Goal: Use online tool/utility: Utilize a website feature to perform a specific function

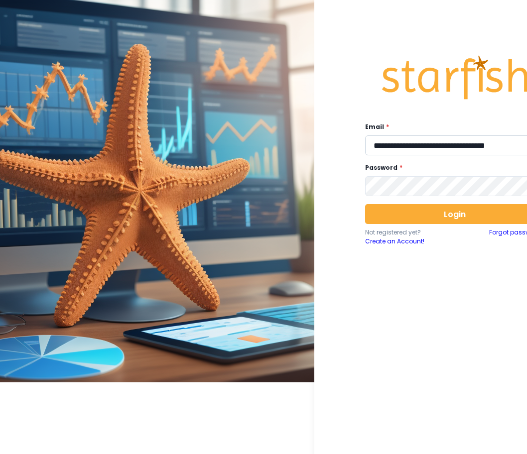
click at [428, 146] on input "**********" at bounding box center [454, 145] width 179 height 20
type input "**********"
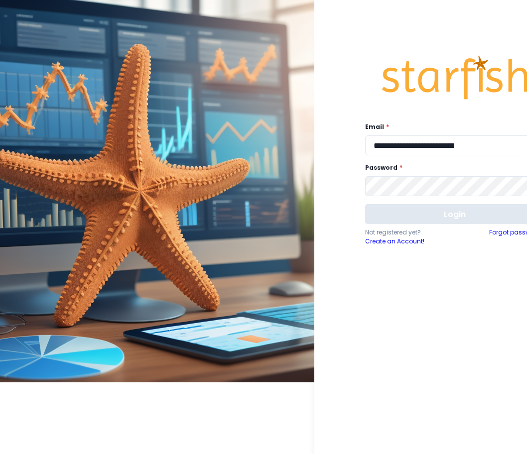
click at [431, 216] on button "Login" at bounding box center [454, 214] width 179 height 20
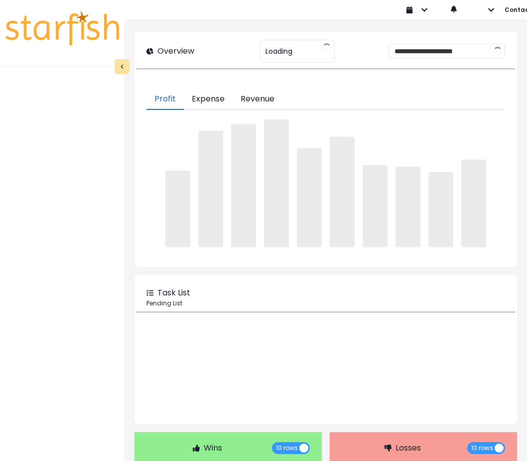
type input "********"
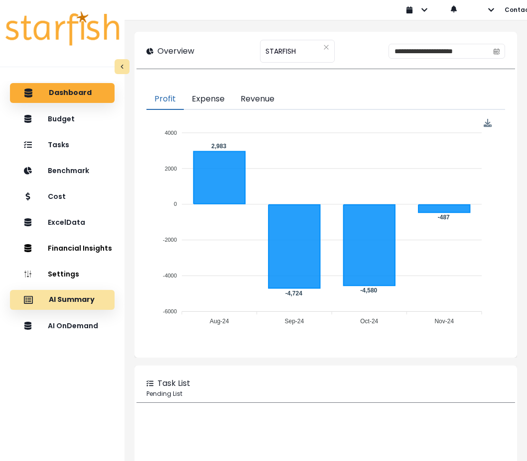
click at [97, 304] on div "AI Summary" at bounding box center [62, 300] width 89 height 21
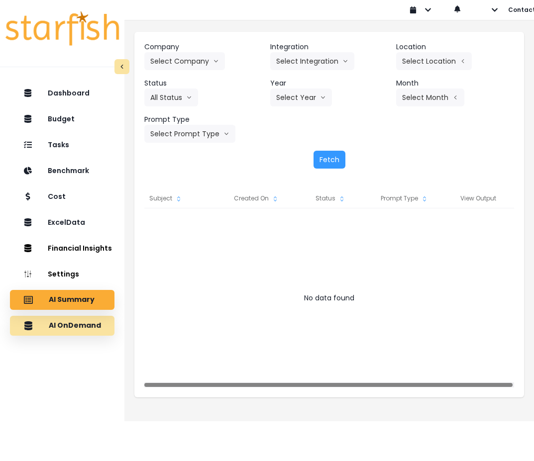
click at [90, 324] on p "AI OnDemand" at bounding box center [75, 326] width 52 height 9
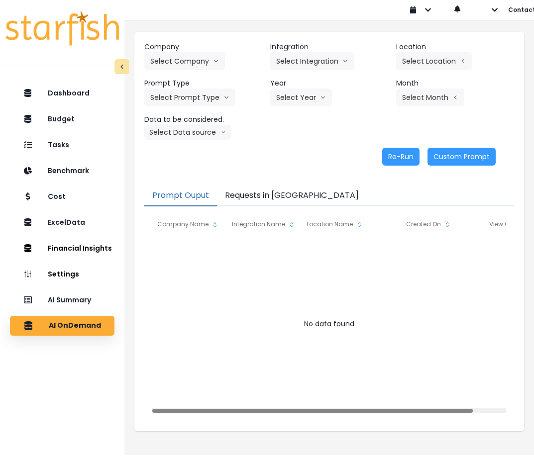
click at [278, 198] on button "Requests in [GEOGRAPHIC_DATA]" at bounding box center [292, 196] width 150 height 21
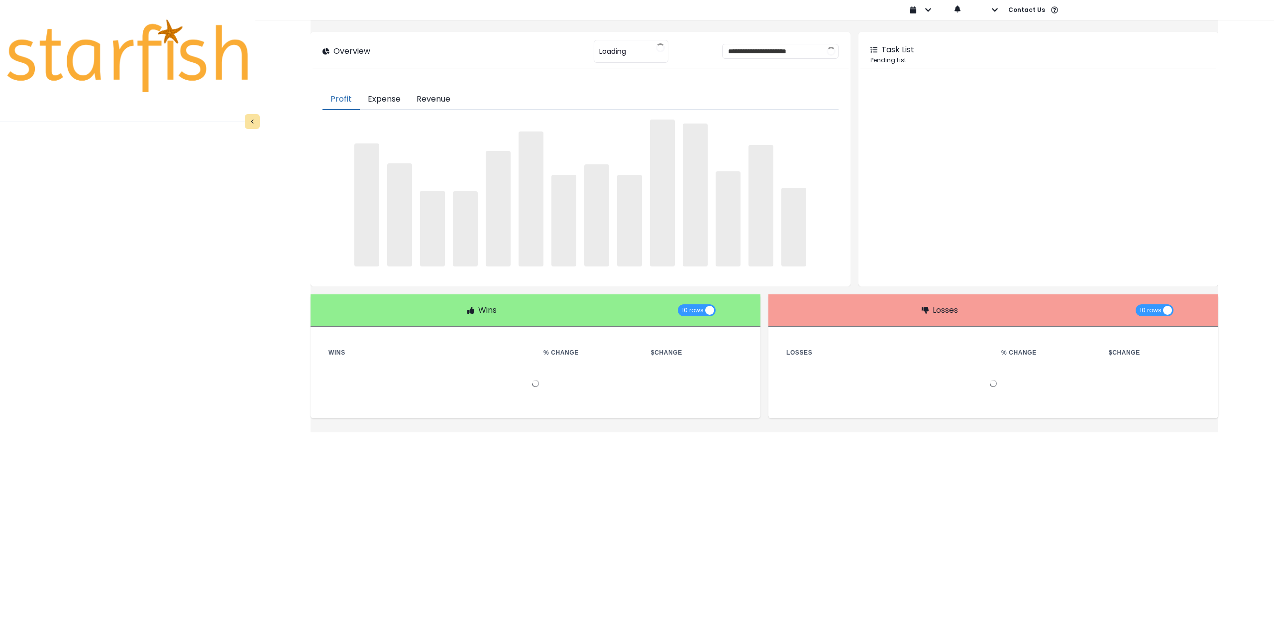
type input "********"
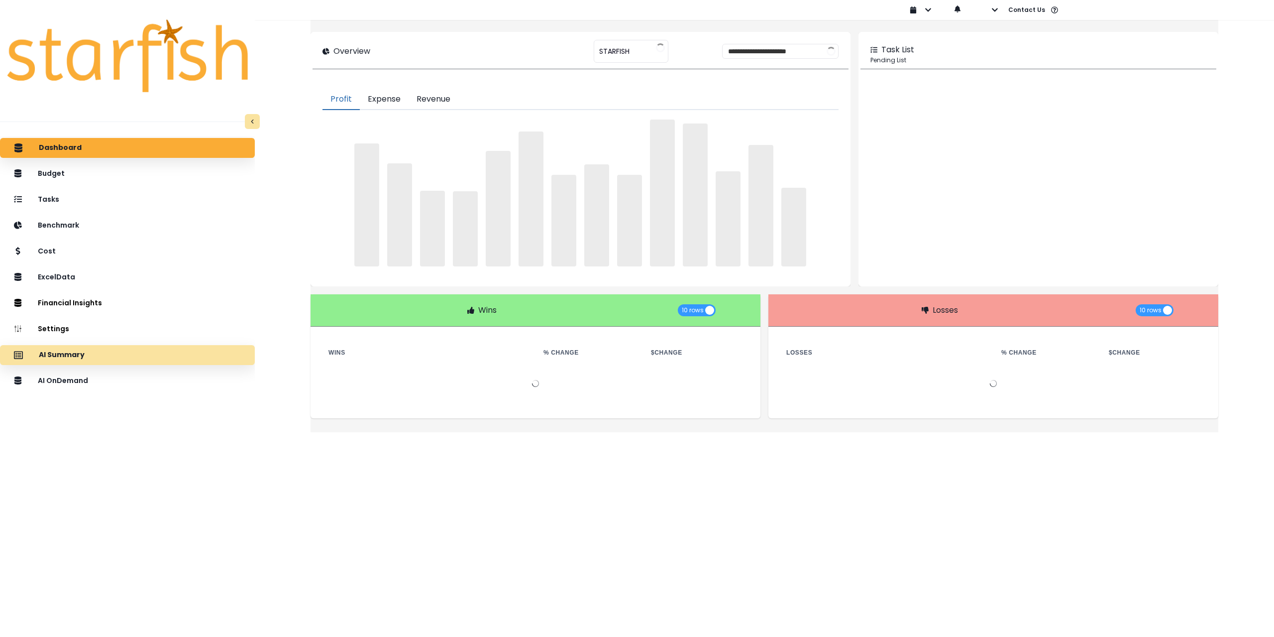
click at [127, 350] on div "AI Summary" at bounding box center [127, 354] width 239 height 21
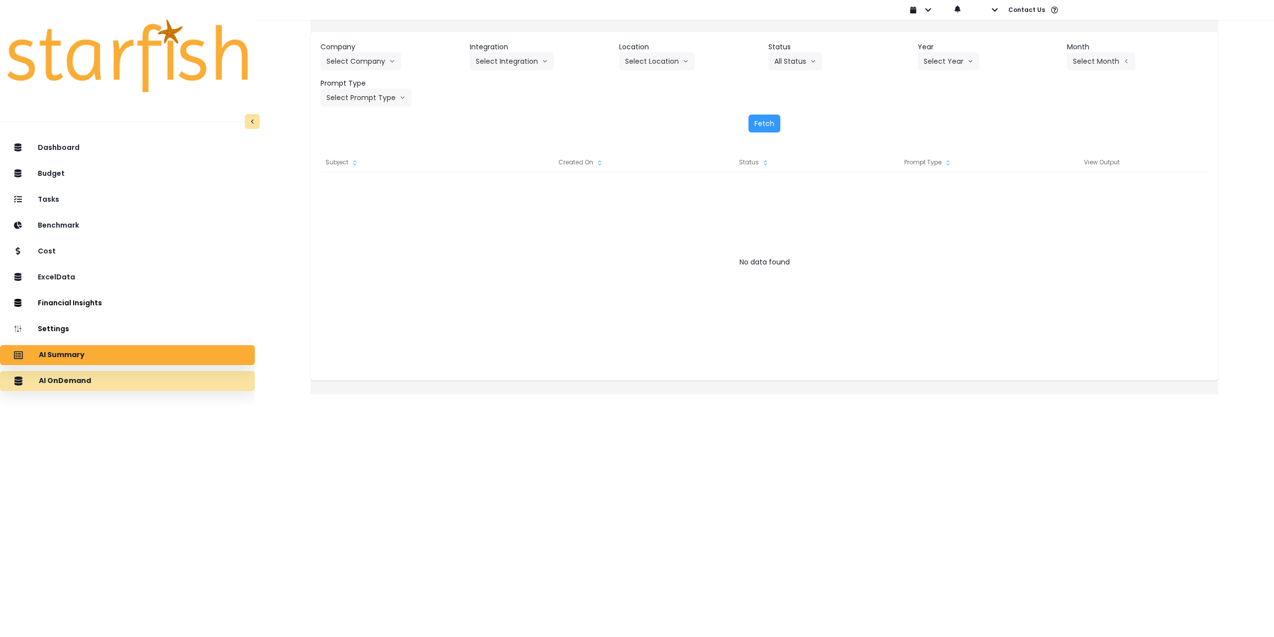
click at [183, 378] on div "AI OnDemand" at bounding box center [127, 380] width 239 height 21
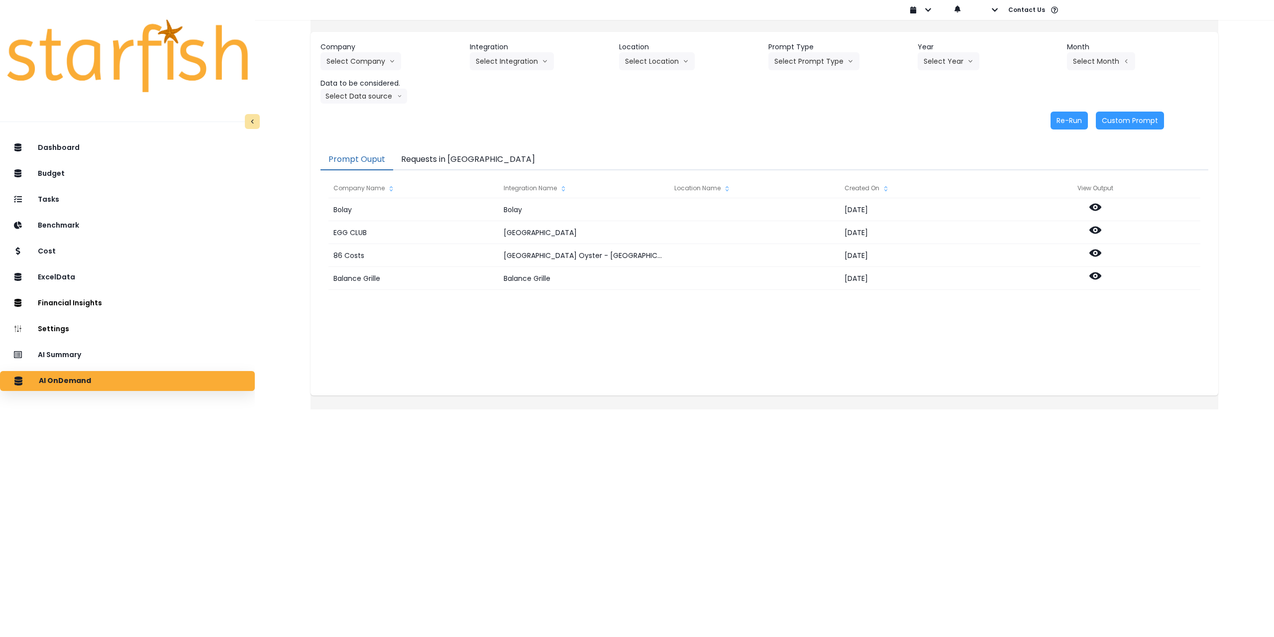
click at [470, 160] on button "Requests in [GEOGRAPHIC_DATA]" at bounding box center [468, 159] width 150 height 21
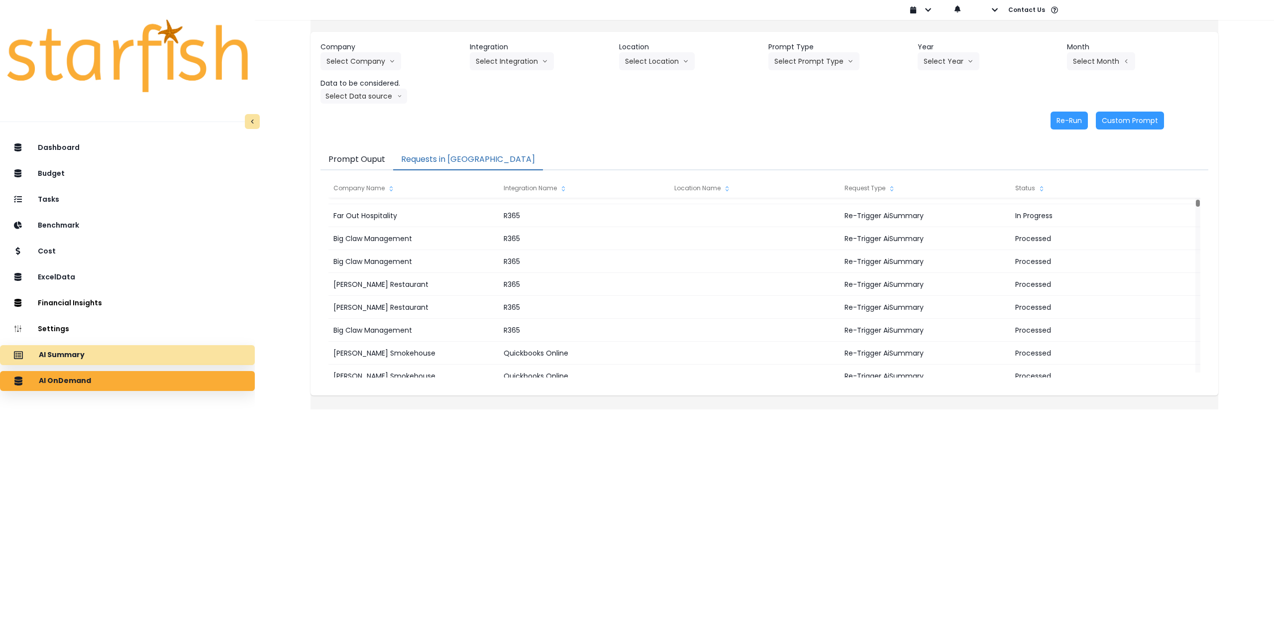
click at [102, 356] on div "AI Summary" at bounding box center [127, 354] width 239 height 21
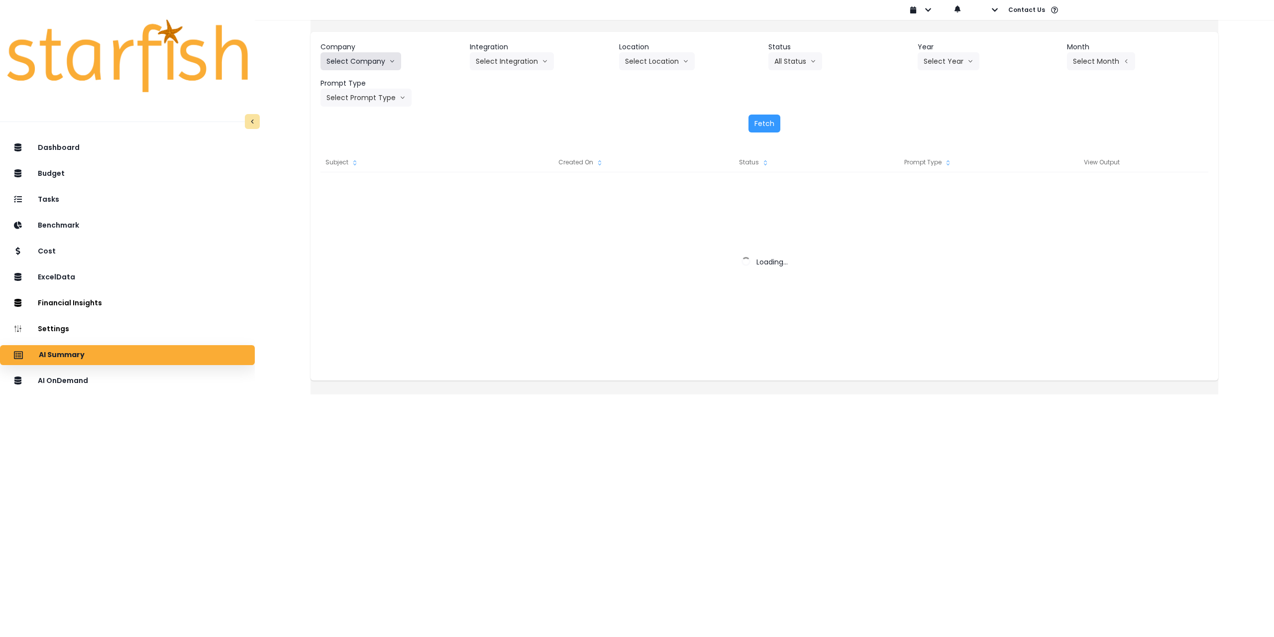
click at [363, 59] on button "Select Company" at bounding box center [361, 61] width 81 height 18
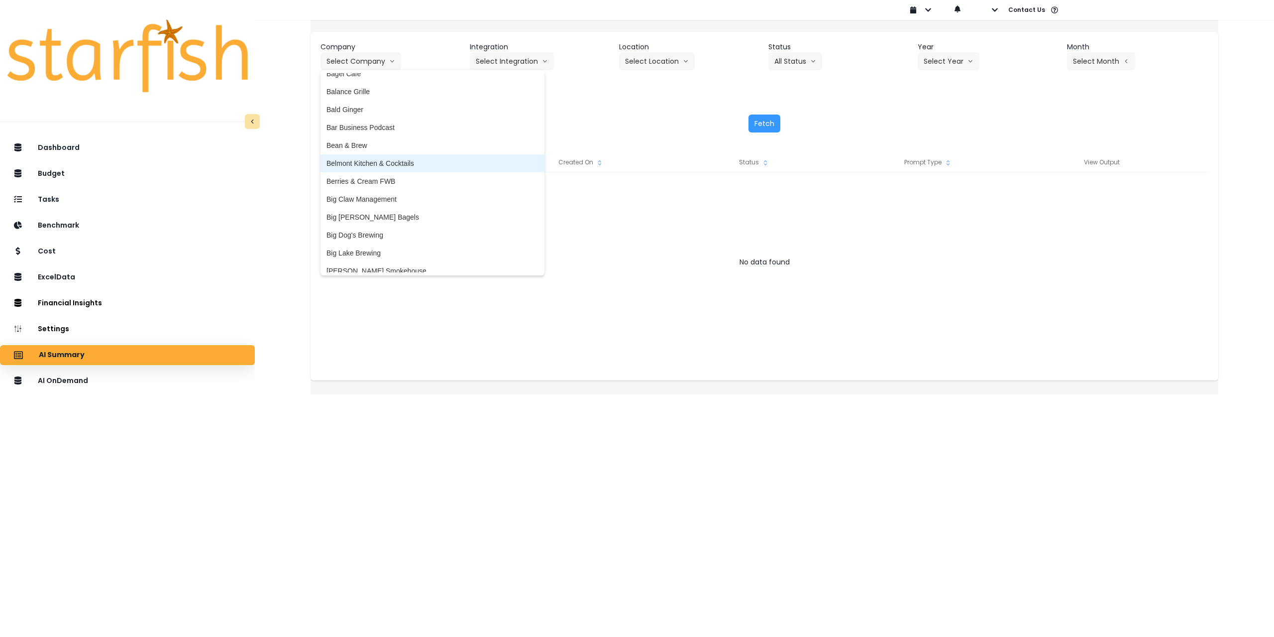
scroll to position [50, 0]
click at [396, 190] on span "Big Claw Management" at bounding box center [433, 194] width 212 height 10
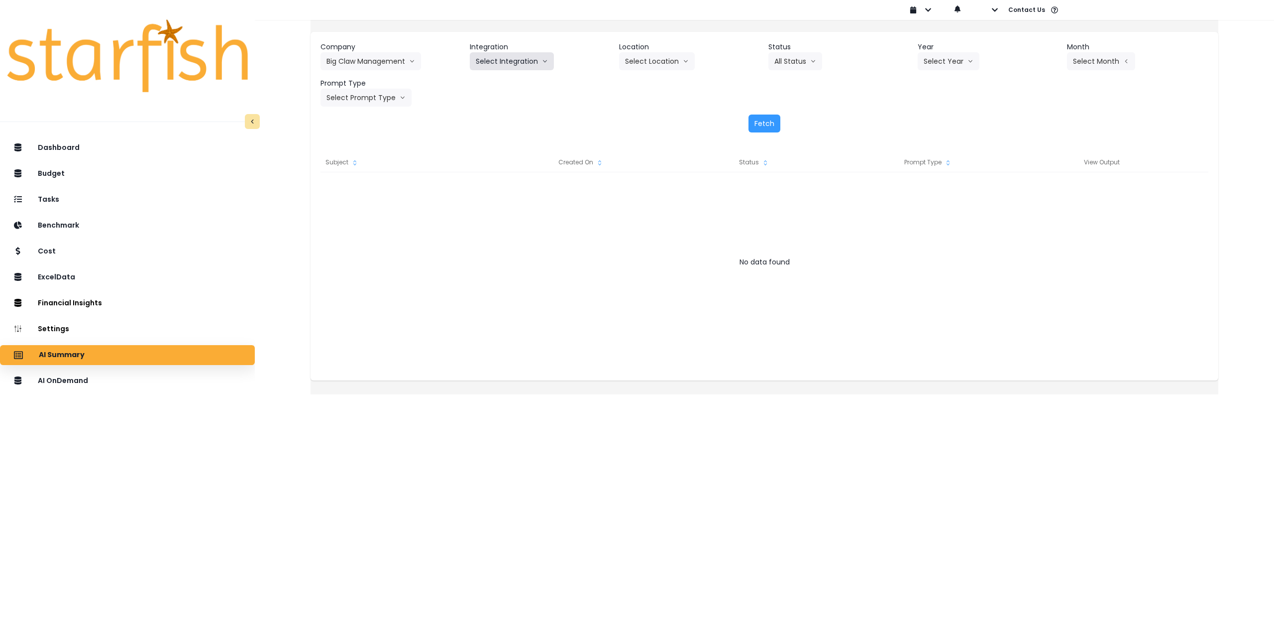
click at [543, 62] on button "Select Integration" at bounding box center [512, 61] width 84 height 18
click at [490, 76] on li "R365" at bounding box center [484, 82] width 28 height 18
click at [688, 57] on icon "arrow down line" at bounding box center [686, 61] width 6 height 10
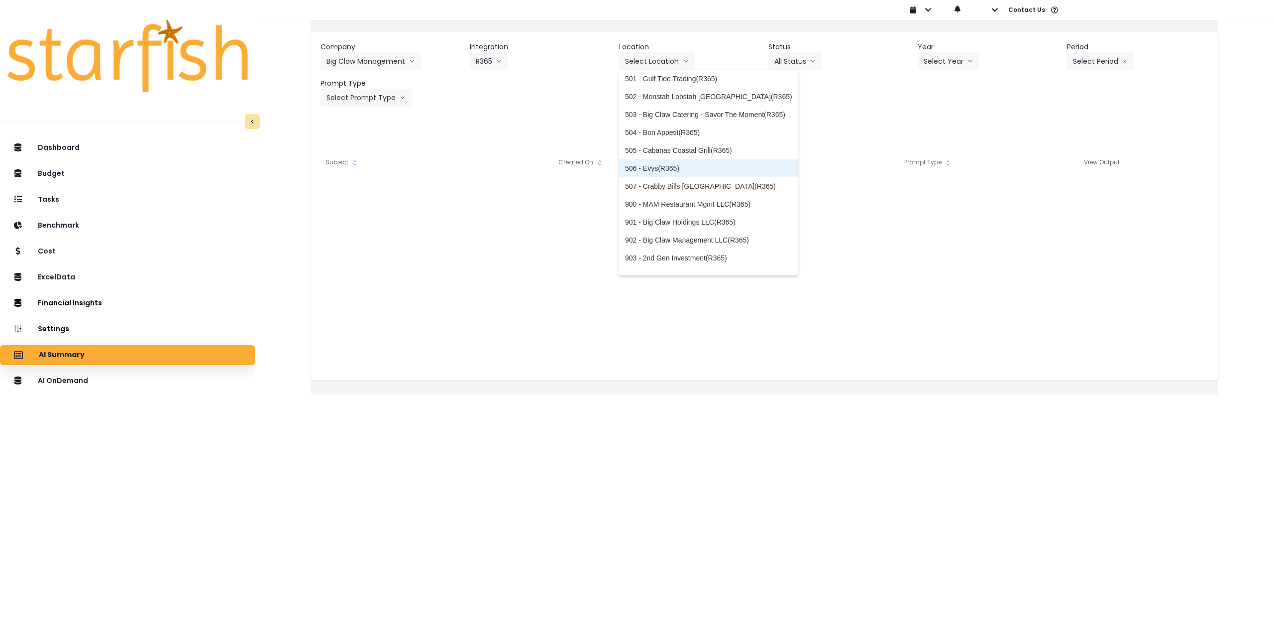
scroll to position [106, 0]
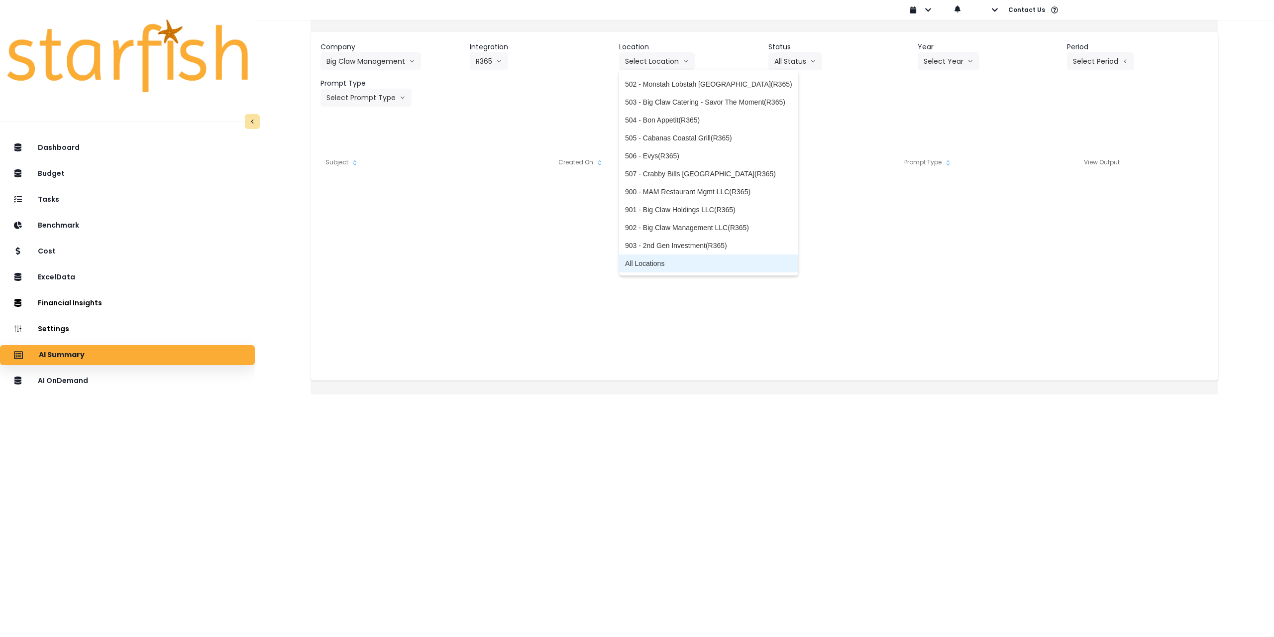
click at [668, 262] on span "All Locations" at bounding box center [708, 263] width 167 height 10
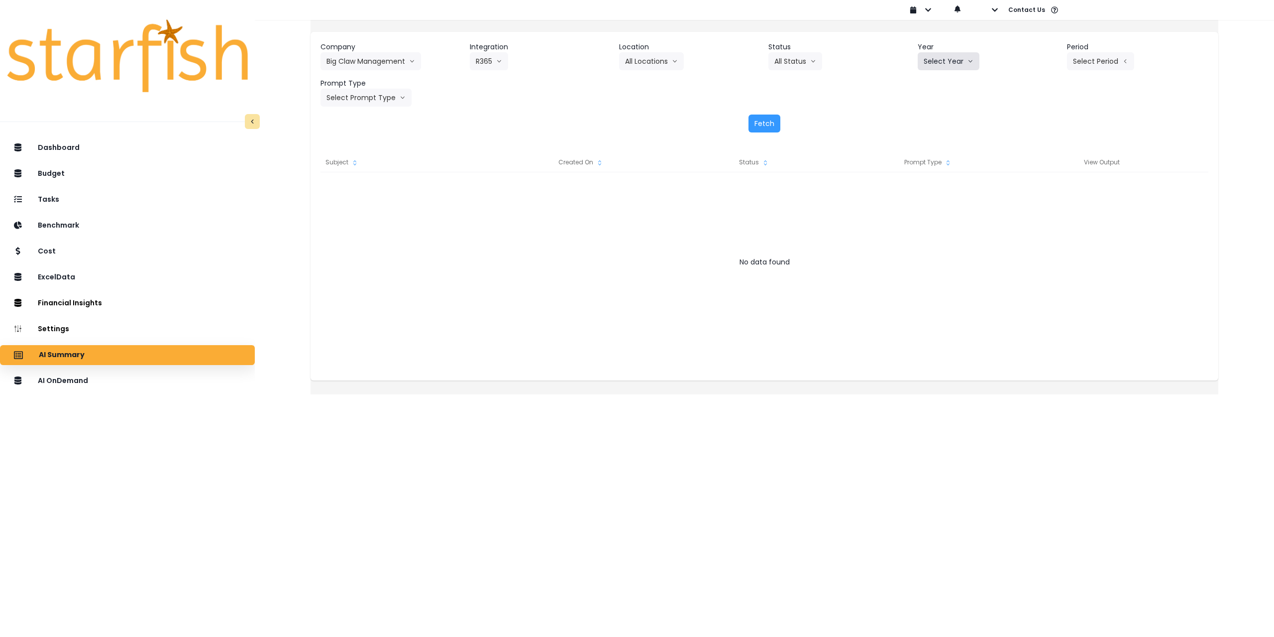
click at [952, 59] on button "Select Year" at bounding box center [949, 61] width 62 height 18
click at [928, 119] on span "2025" at bounding box center [931, 118] width 15 height 10
click at [1095, 60] on button "Select Period" at bounding box center [1100, 61] width 67 height 18
click at [1049, 190] on span "P8" at bounding box center [1055, 190] width 12 height 10
click at [394, 100] on button "Select Prompt Type" at bounding box center [366, 98] width 91 height 18
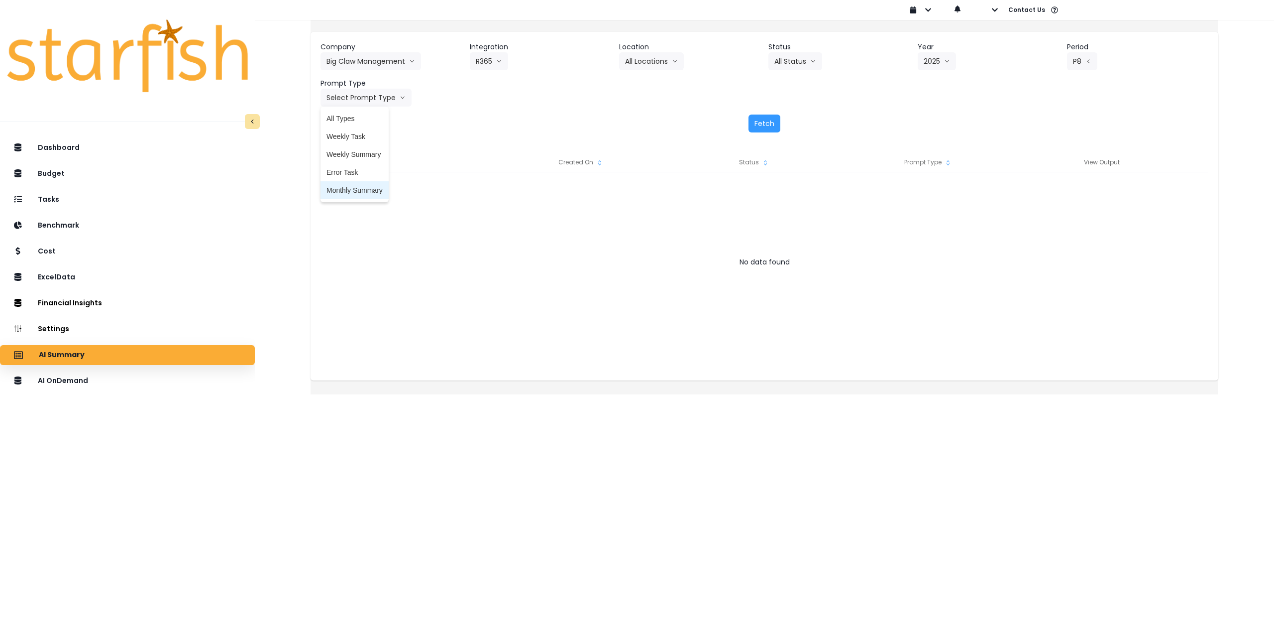
click at [357, 192] on span "Monthly Summary" at bounding box center [355, 190] width 56 height 10
click at [768, 124] on button "Fetch" at bounding box center [765, 123] width 32 height 18
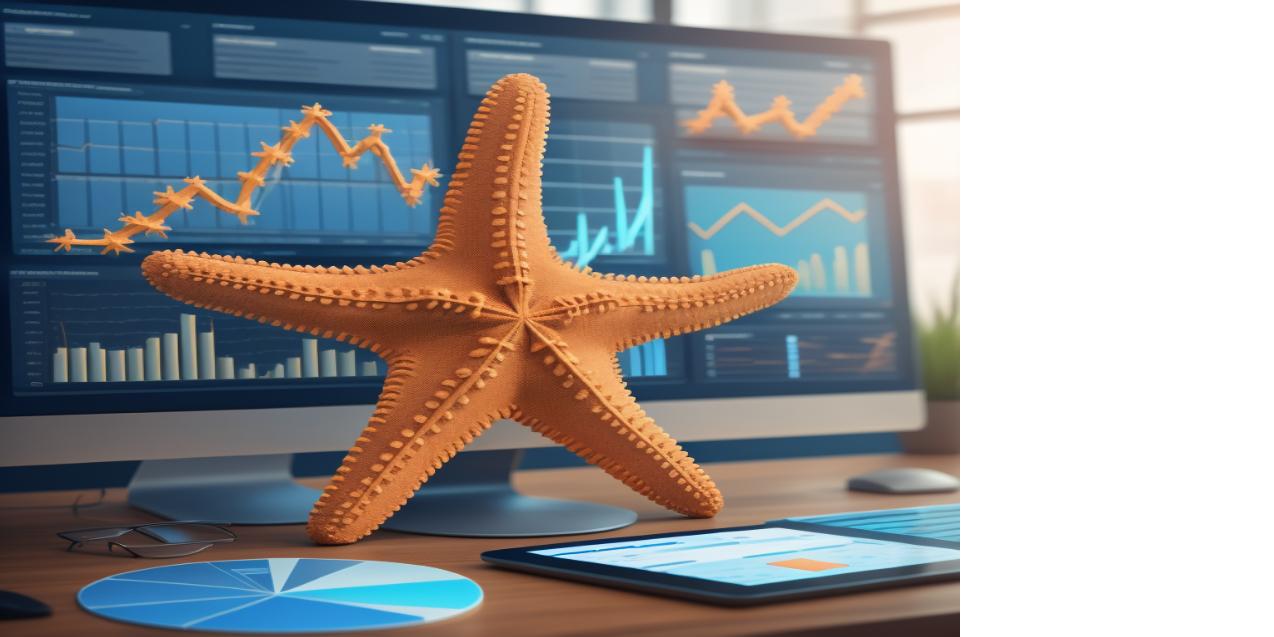
type input "**********"
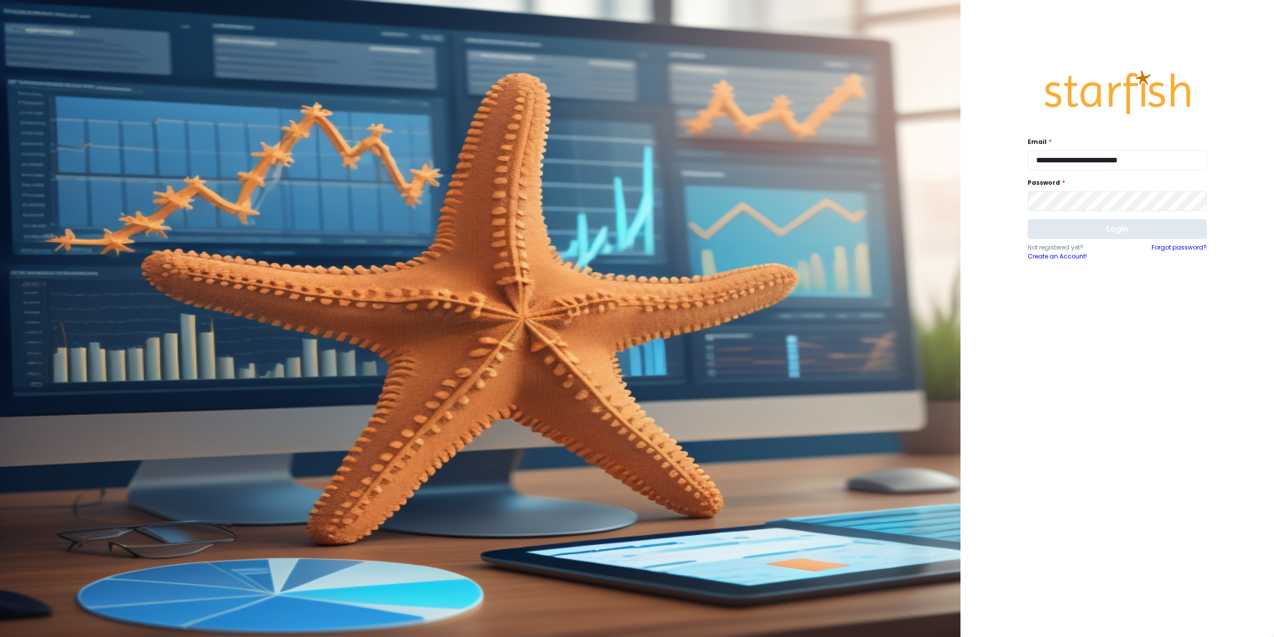
click at [1072, 228] on button "Login" at bounding box center [1117, 229] width 179 height 20
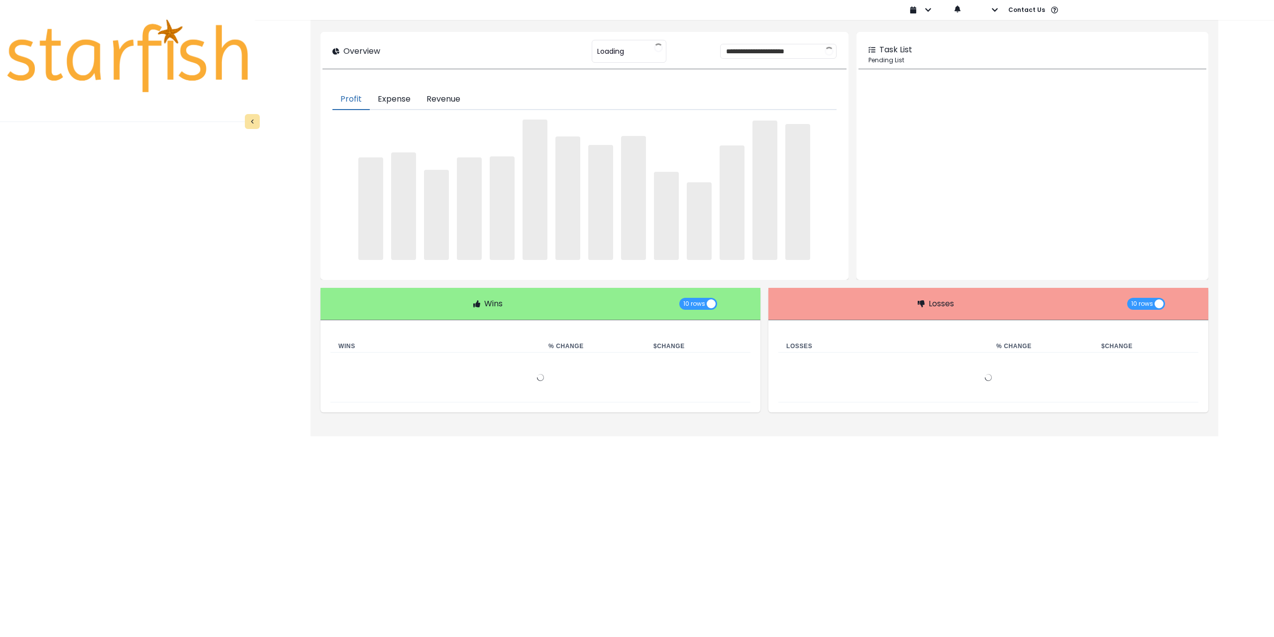
type input "********"
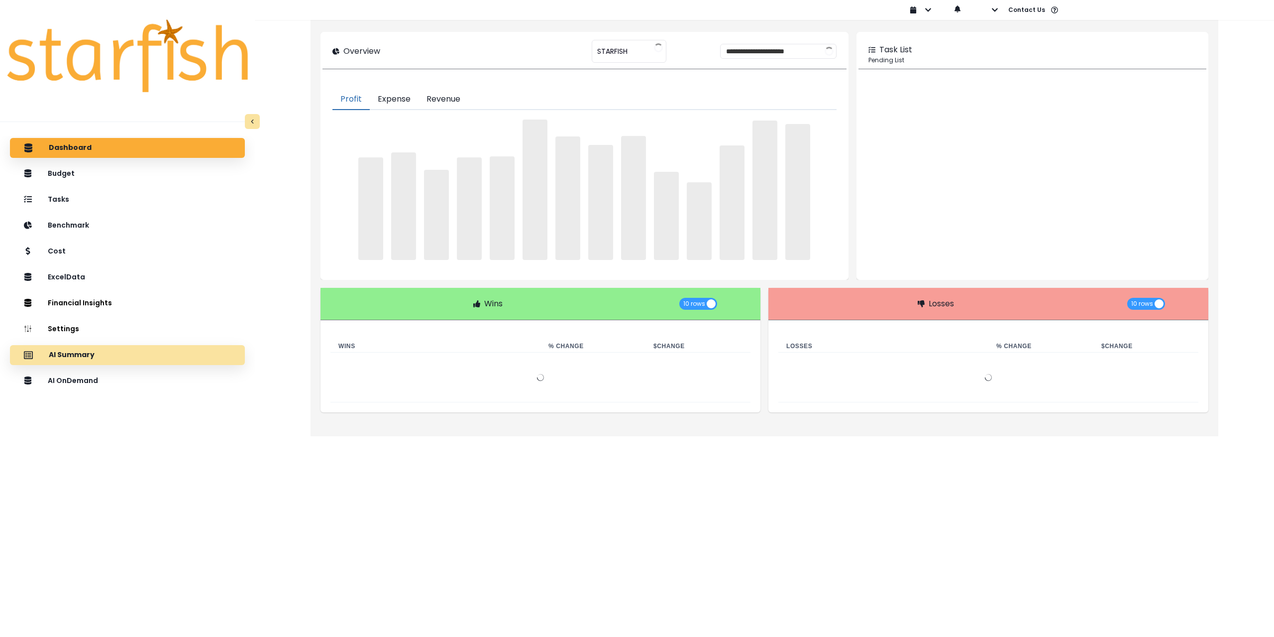
click at [100, 361] on div "AI Summary" at bounding box center [127, 354] width 219 height 21
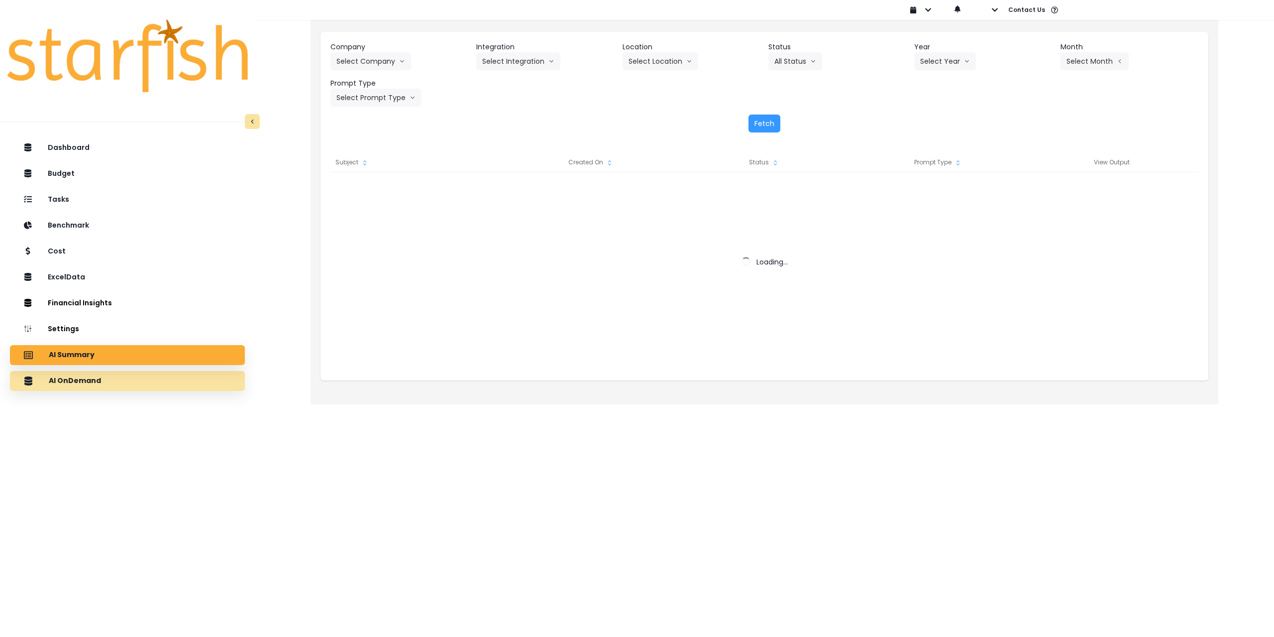
click at [117, 379] on div "AI OnDemand" at bounding box center [127, 380] width 219 height 21
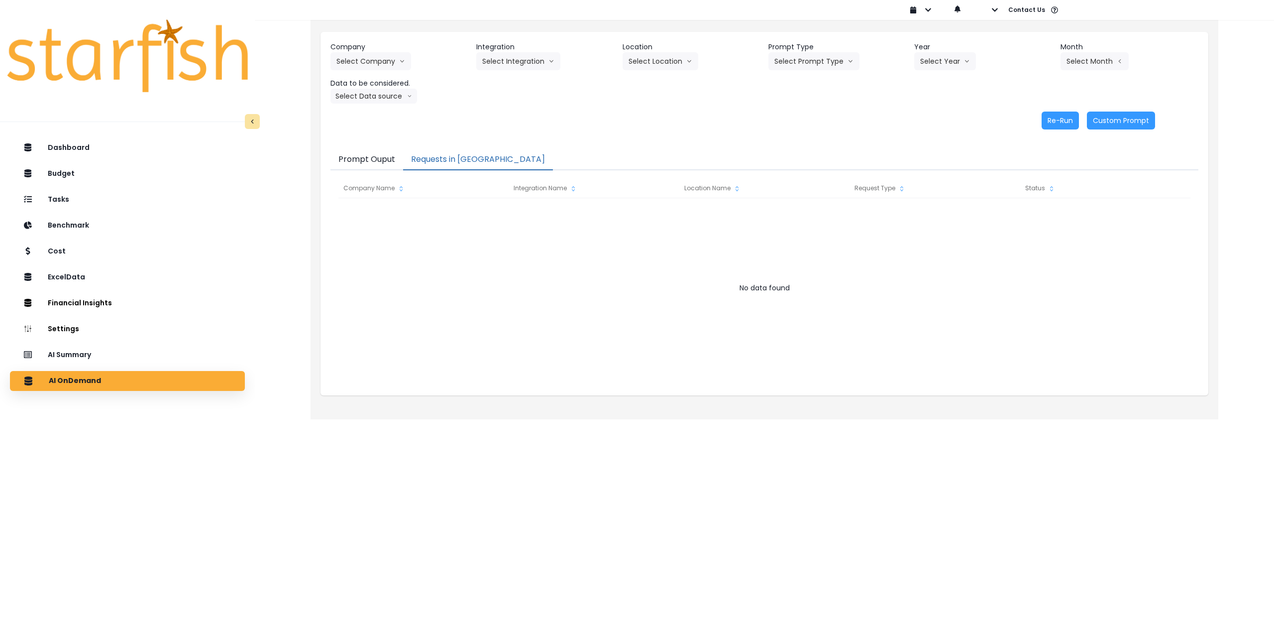
click at [463, 159] on button "Requests in [GEOGRAPHIC_DATA]" at bounding box center [478, 159] width 150 height 21
